Goal: Check status: Check status

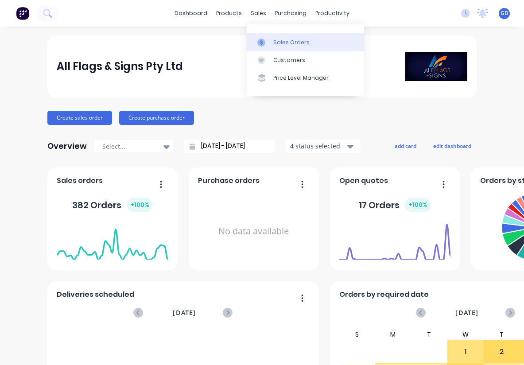
click at [279, 42] on div "Sales Orders" at bounding box center [291, 43] width 36 height 8
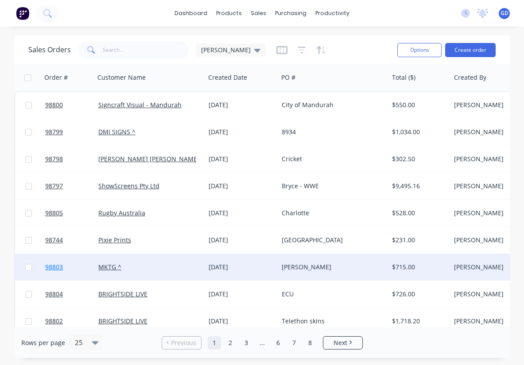
click at [60, 266] on span "98803" at bounding box center [54, 267] width 18 height 9
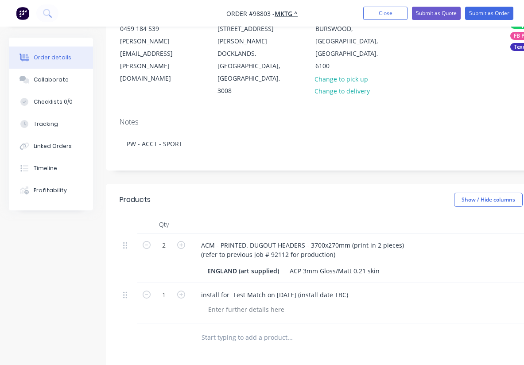
scroll to position [121, 0]
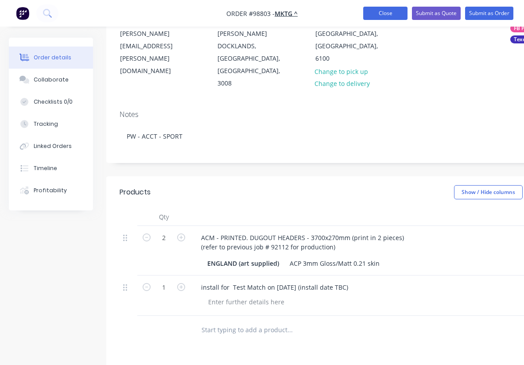
click at [388, 12] on button "Close" at bounding box center [385, 13] width 44 height 13
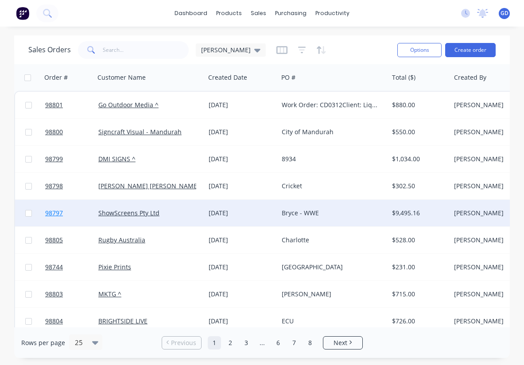
click at [61, 219] on link "98797" at bounding box center [71, 213] width 53 height 27
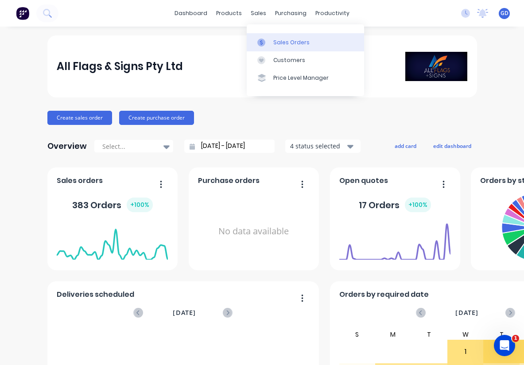
click at [284, 42] on div "Sales Orders" at bounding box center [291, 43] width 36 height 8
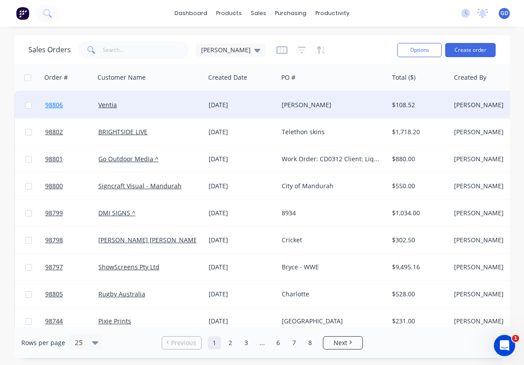
click at [57, 103] on span "98806" at bounding box center [54, 105] width 18 height 9
